Goal: Find specific page/section: Find specific page/section

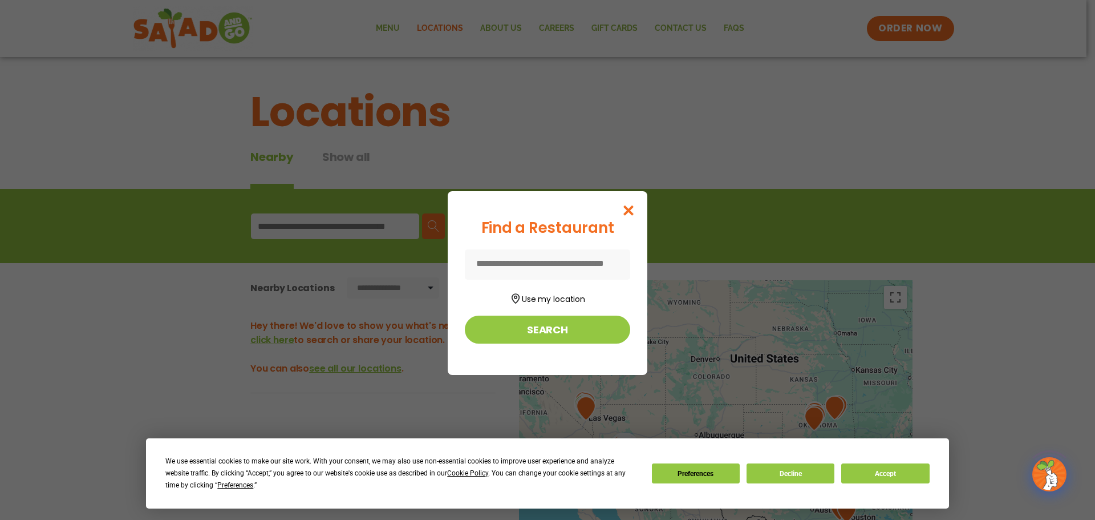
click at [540, 261] on input at bounding box center [547, 264] width 165 height 30
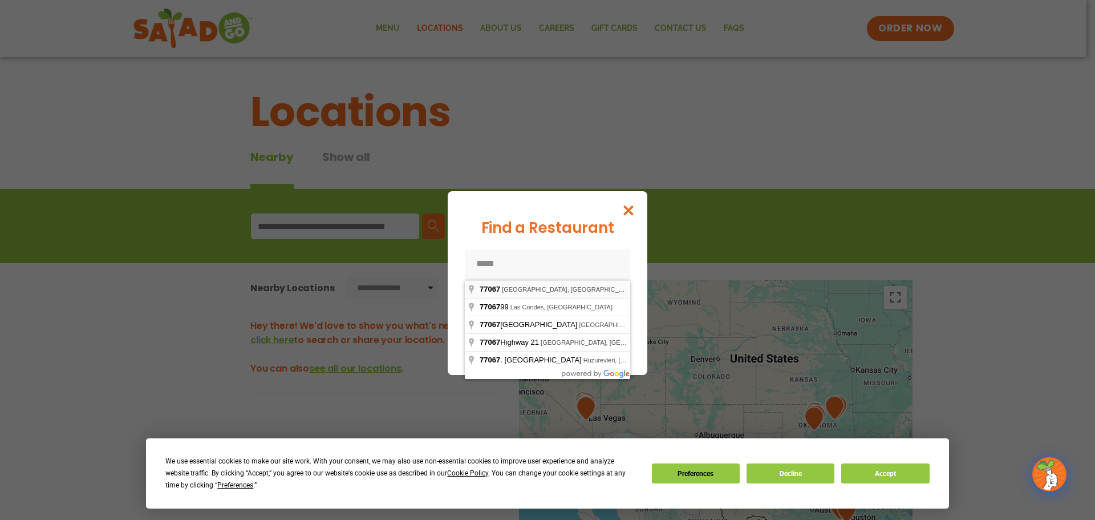
type input "**********"
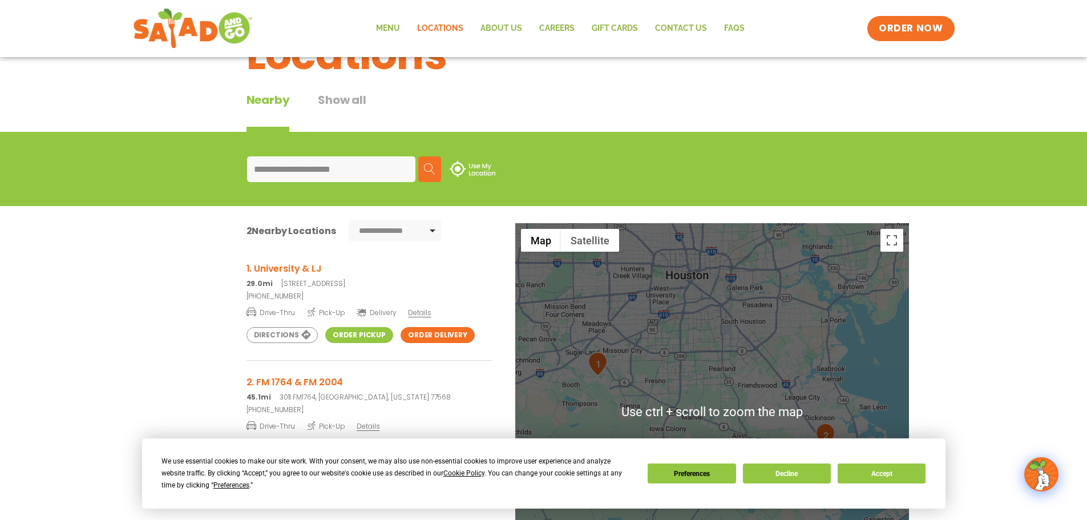
scroll to position [114, 0]
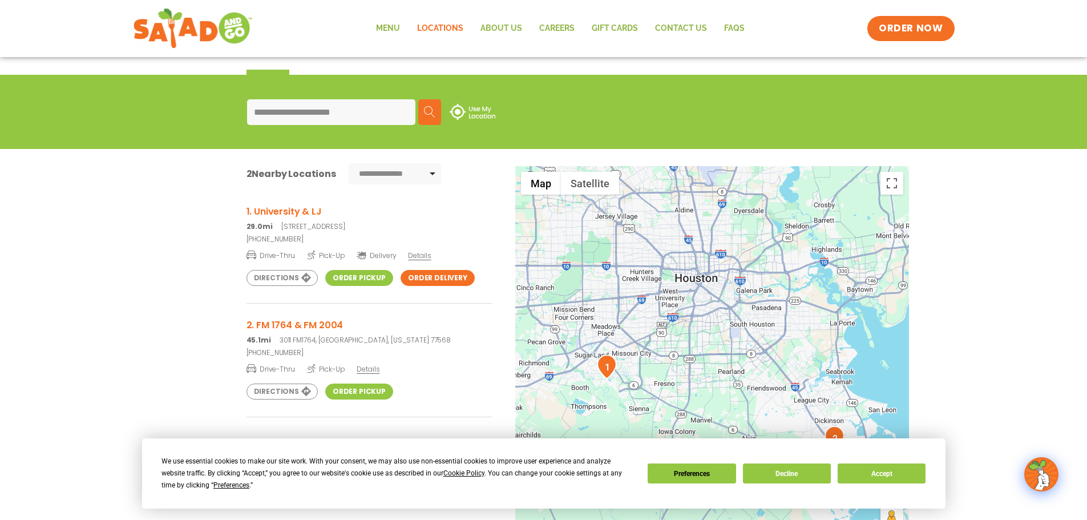
drag, startPoint x: 680, startPoint y: 299, endPoint x: 688, endPoint y: 374, distance: 74.6
click at [691, 378] on div at bounding box center [712, 355] width 394 height 378
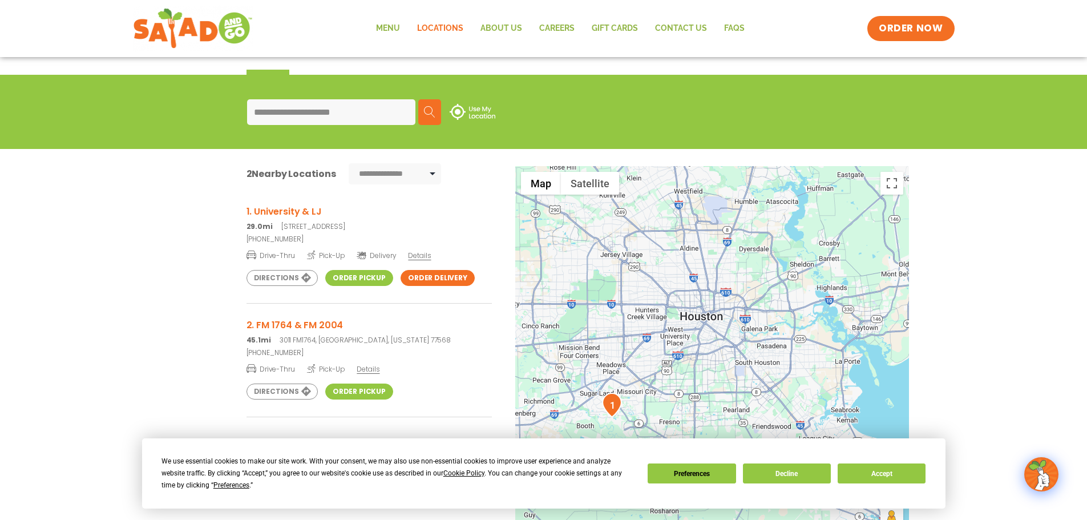
click at [694, 347] on div at bounding box center [712, 355] width 394 height 378
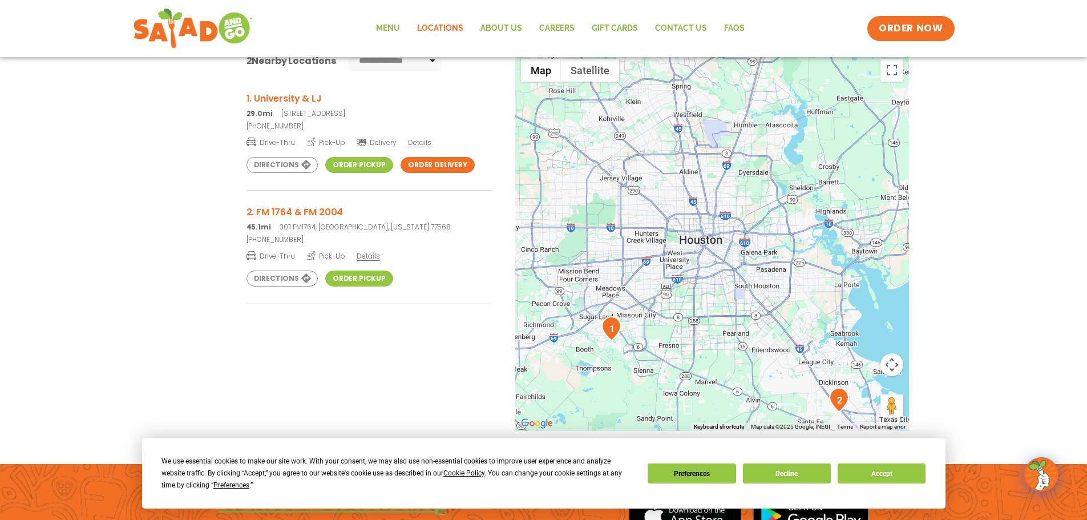
scroll to position [228, 0]
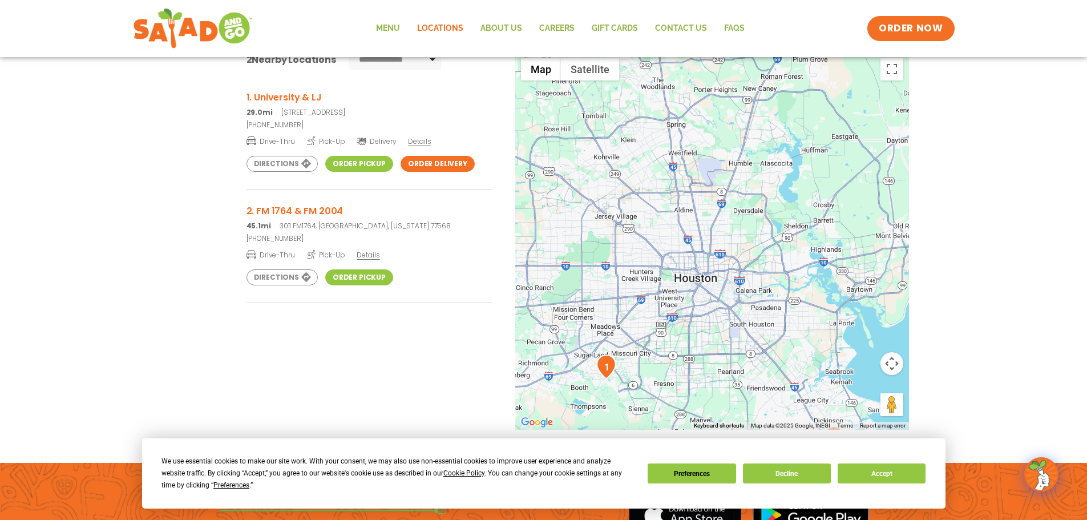
drag, startPoint x: 756, startPoint y: 228, endPoint x: 745, endPoint y: 302, distance: 75.0
click at [745, 302] on div at bounding box center [712, 241] width 394 height 378
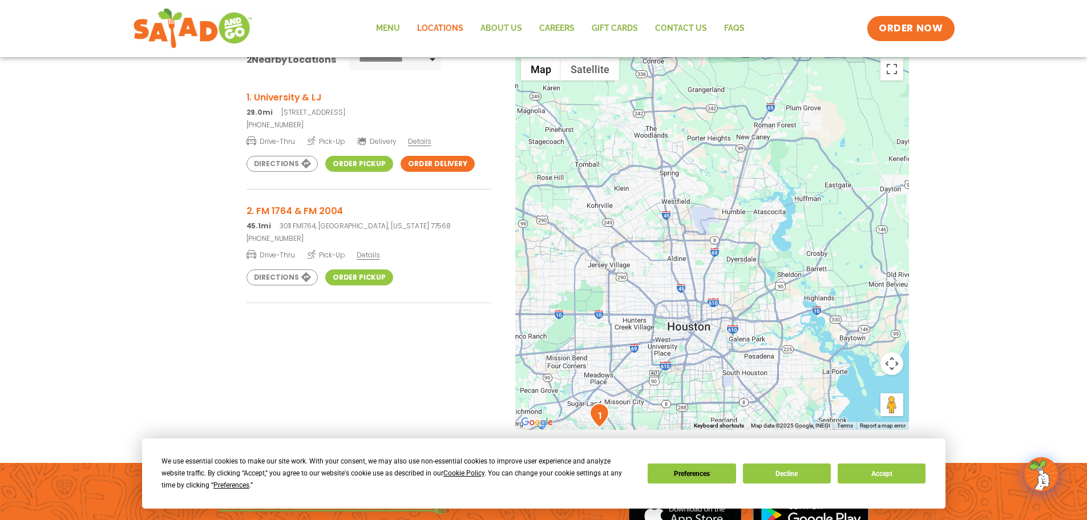
drag, startPoint x: 665, startPoint y: 214, endPoint x: 663, endPoint y: 232, distance: 17.2
click at [663, 232] on div at bounding box center [712, 241] width 394 height 378
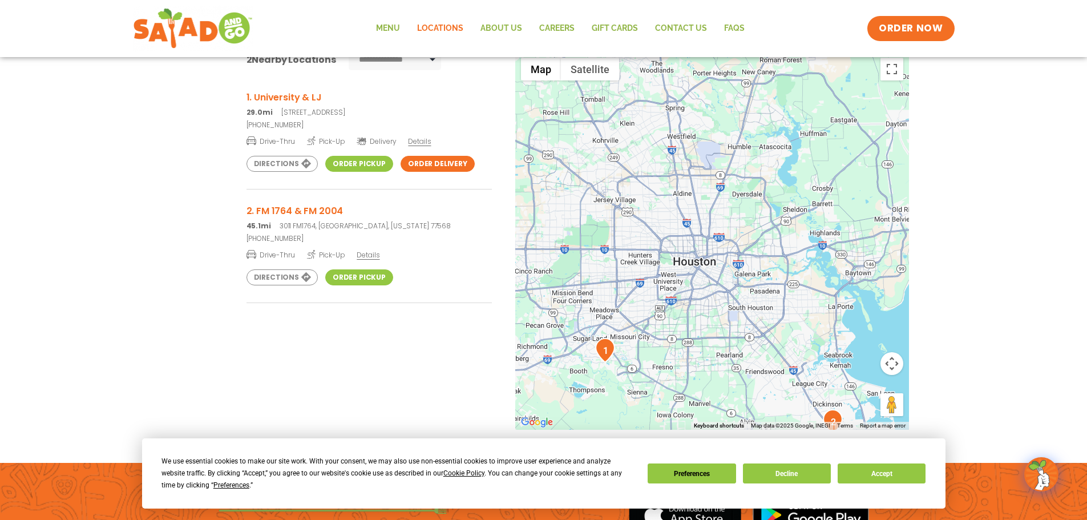
drag, startPoint x: 710, startPoint y: 243, endPoint x: 709, endPoint y: 189, distance: 53.6
click at [715, 172] on div at bounding box center [712, 241] width 394 height 378
click at [706, 193] on div at bounding box center [712, 241] width 394 height 378
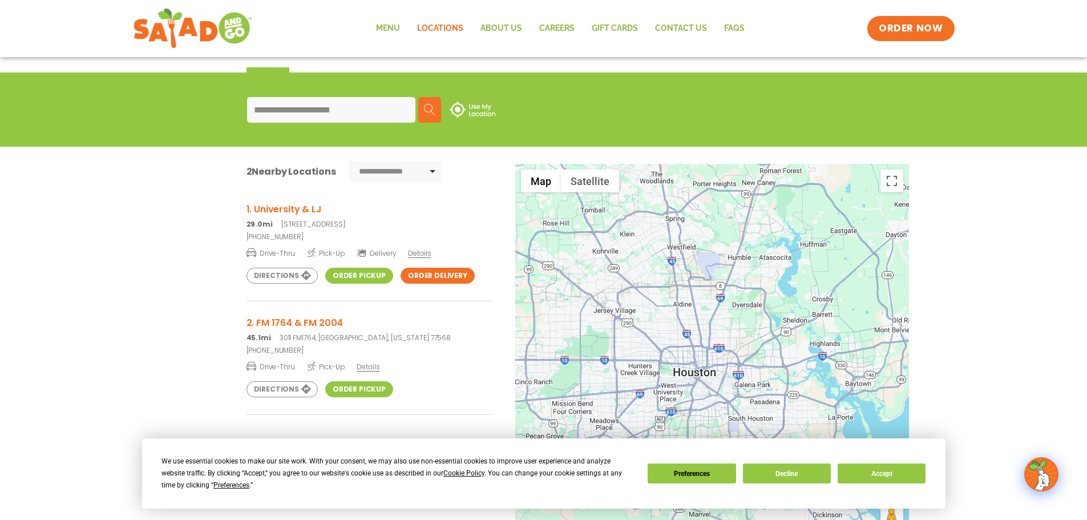
scroll to position [114, 0]
